Goal: Information Seeking & Learning: Learn about a topic

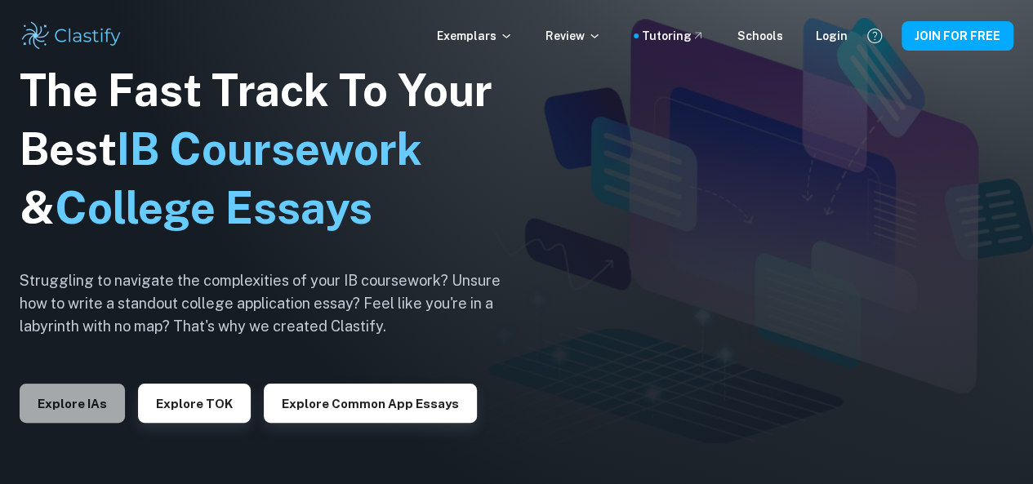
click at [88, 391] on button "Explore IAs" at bounding box center [72, 403] width 105 height 39
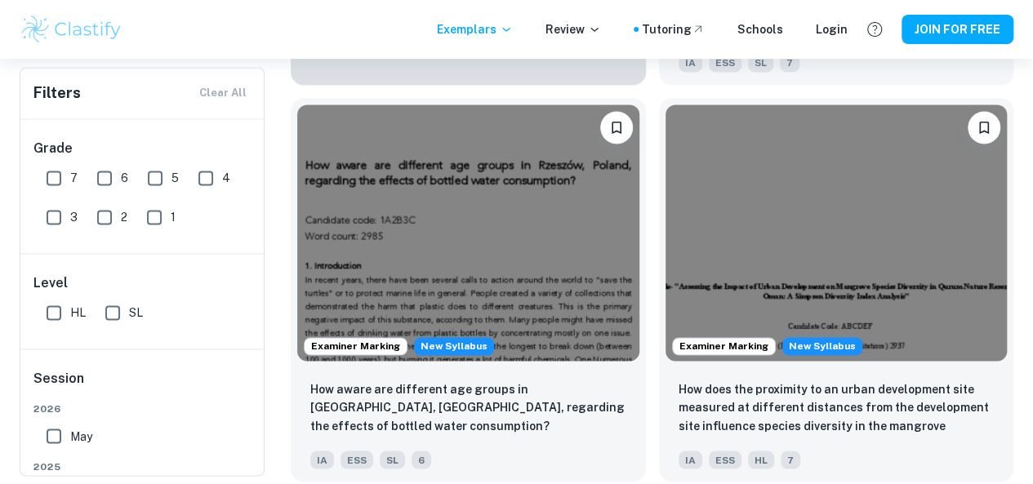
scroll to position [1119, 0]
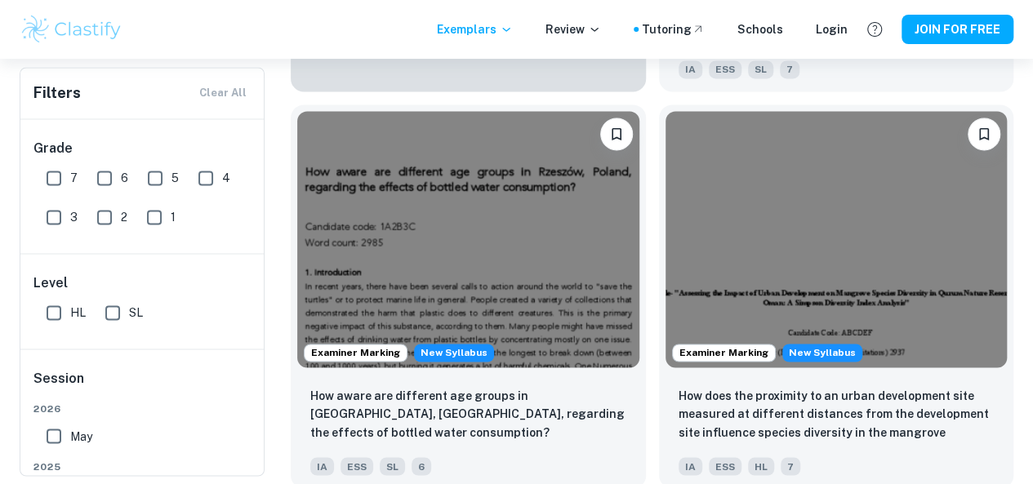
click at [57, 428] on input "May" at bounding box center [54, 436] width 33 height 33
checkbox input "true"
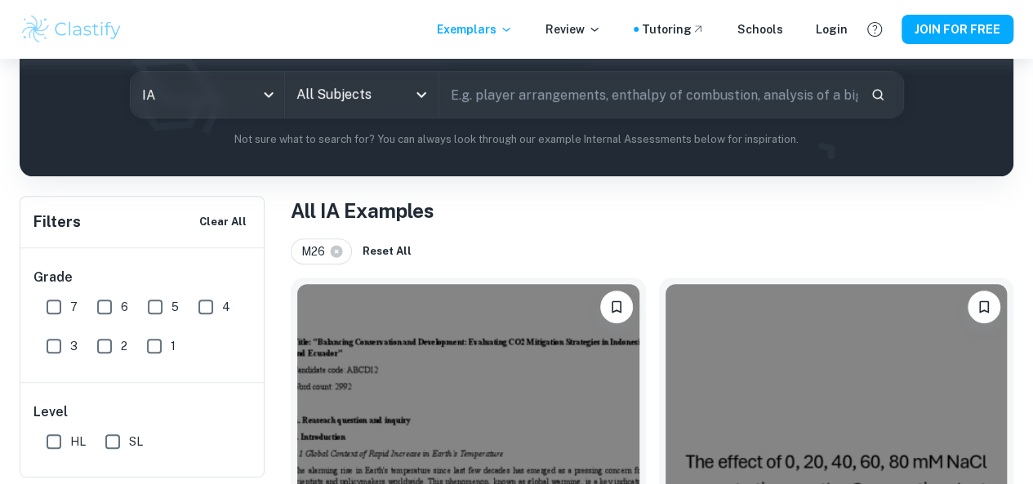
scroll to position [0, 0]
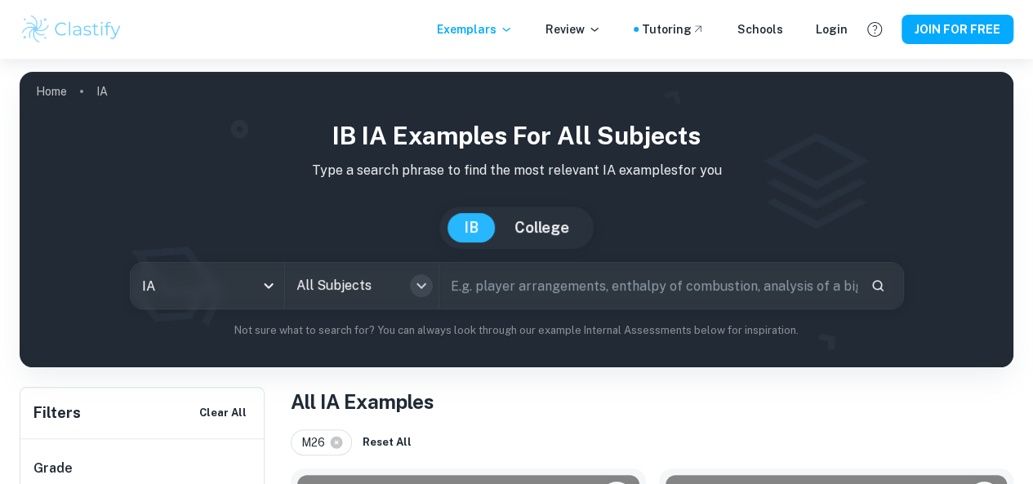
click at [430, 287] on icon "Open" at bounding box center [422, 286] width 20 height 20
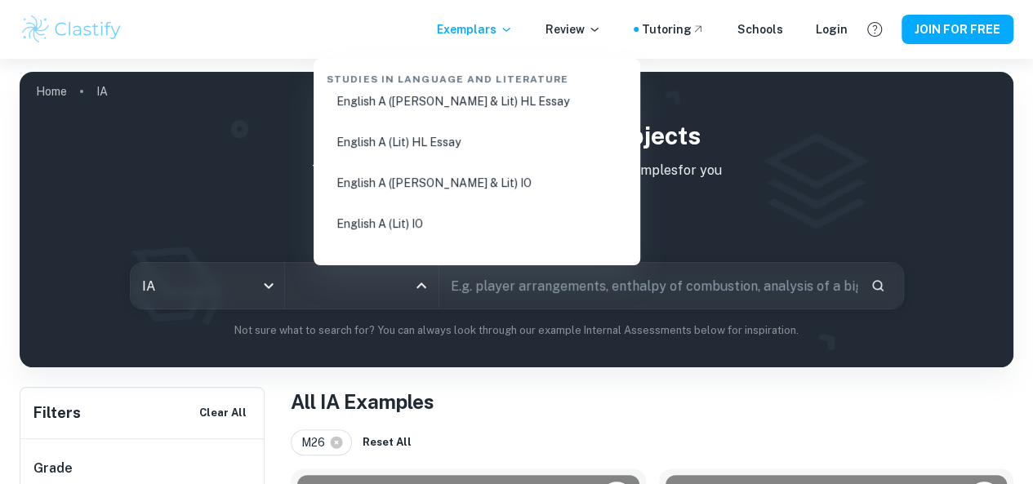
scroll to position [263, 0]
click at [474, 113] on li "English A ([PERSON_NAME] & Lit) HL Essay" at bounding box center [477, 101] width 314 height 38
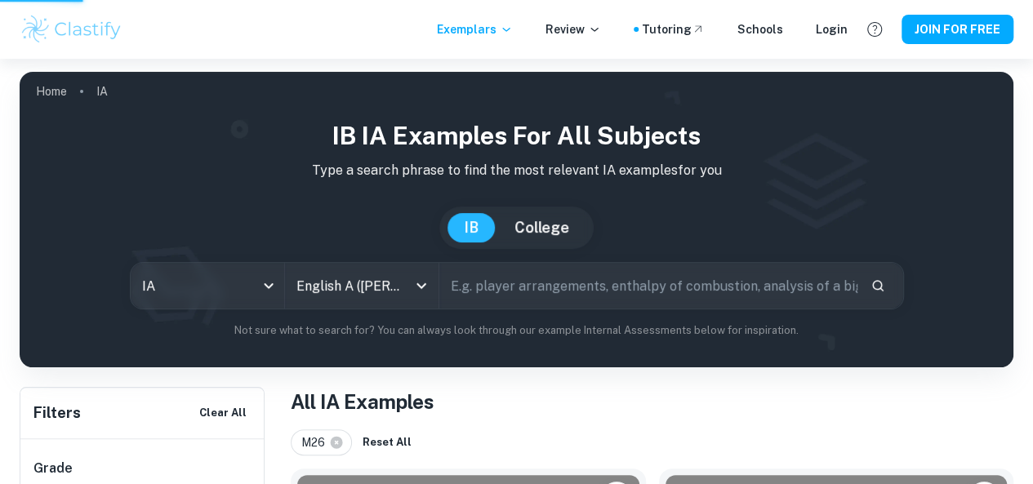
type input "English A ([PERSON_NAME] & Lit) HL Essay"
